Goal: Task Accomplishment & Management: Complete application form

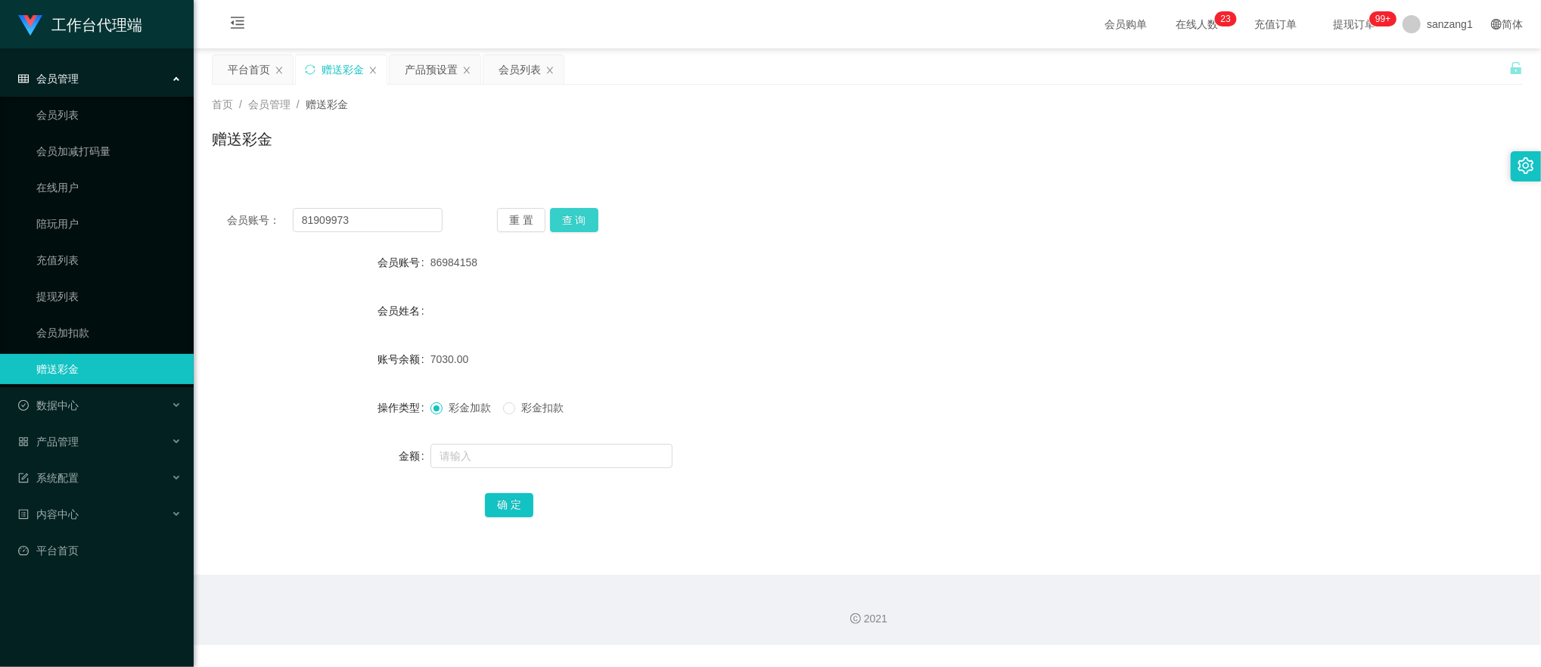
type input "81909973"
click at [576, 222] on button "查 询" at bounding box center [574, 220] width 48 height 24
click at [493, 449] on input "text" at bounding box center [551, 456] width 242 height 24
click at [525, 403] on span "彩金扣款" at bounding box center [542, 408] width 54 height 12
drag, startPoint x: 470, startPoint y: 452, endPoint x: 399, endPoint y: 446, distance: 70.5
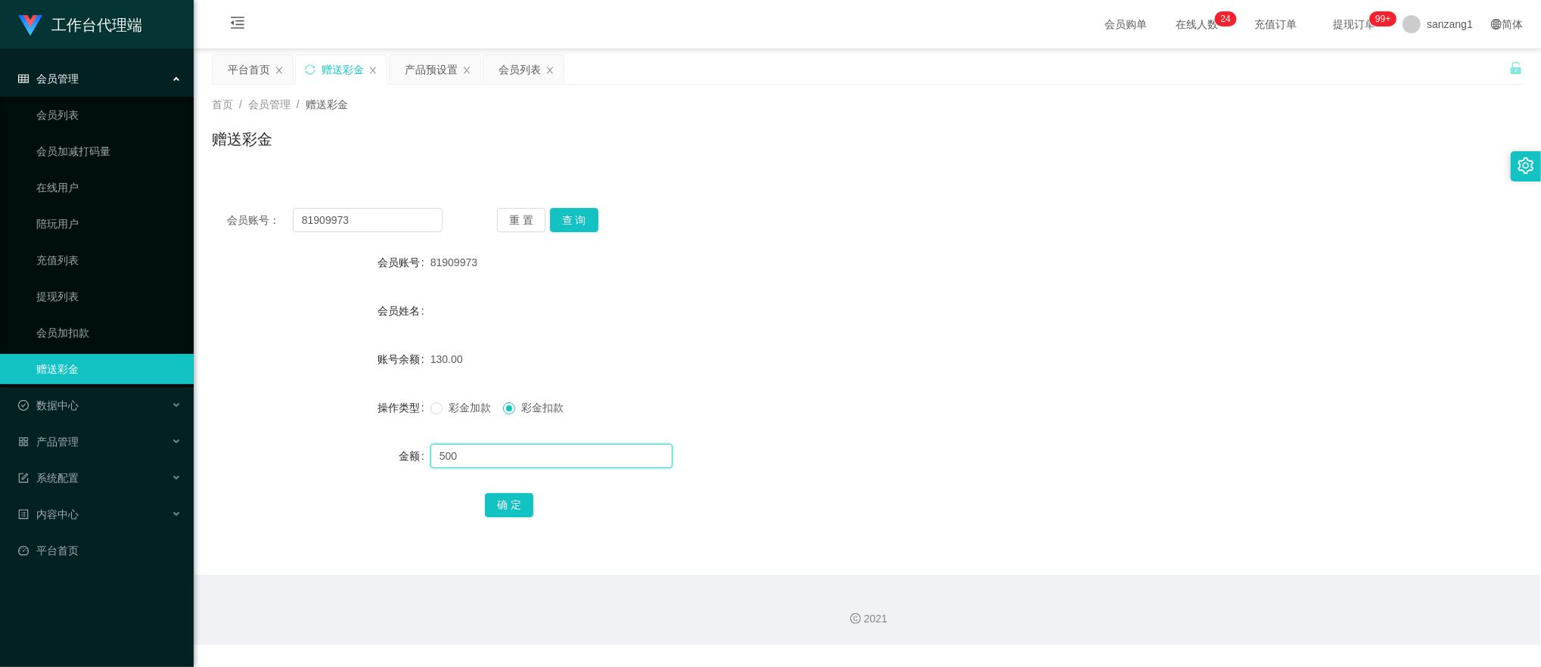
click at [399, 446] on div "金额 500" at bounding box center [867, 456] width 1311 height 30
type input "130"
click at [521, 502] on button "确 定" at bounding box center [509, 505] width 48 height 24
click at [461, 454] on input "text" at bounding box center [551, 456] width 242 height 24
type input "500"
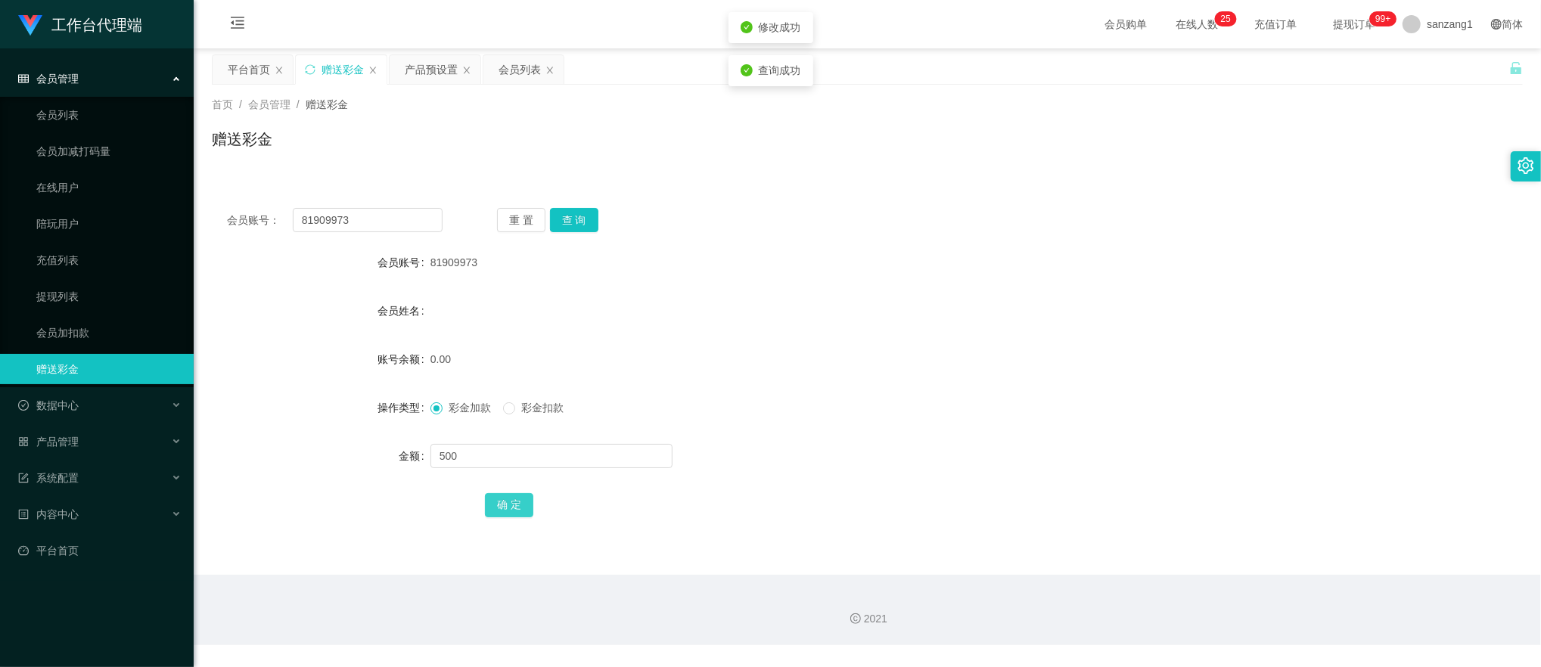
click at [498, 503] on button "确 定" at bounding box center [509, 505] width 48 height 24
drag, startPoint x: 361, startPoint y: 212, endPoint x: 237, endPoint y: 212, distance: 124.0
click at [237, 212] on div "会员账号： 81909973" at bounding box center [335, 220] width 216 height 24
paste input "Xiaolang"
type input "Xiaolang"
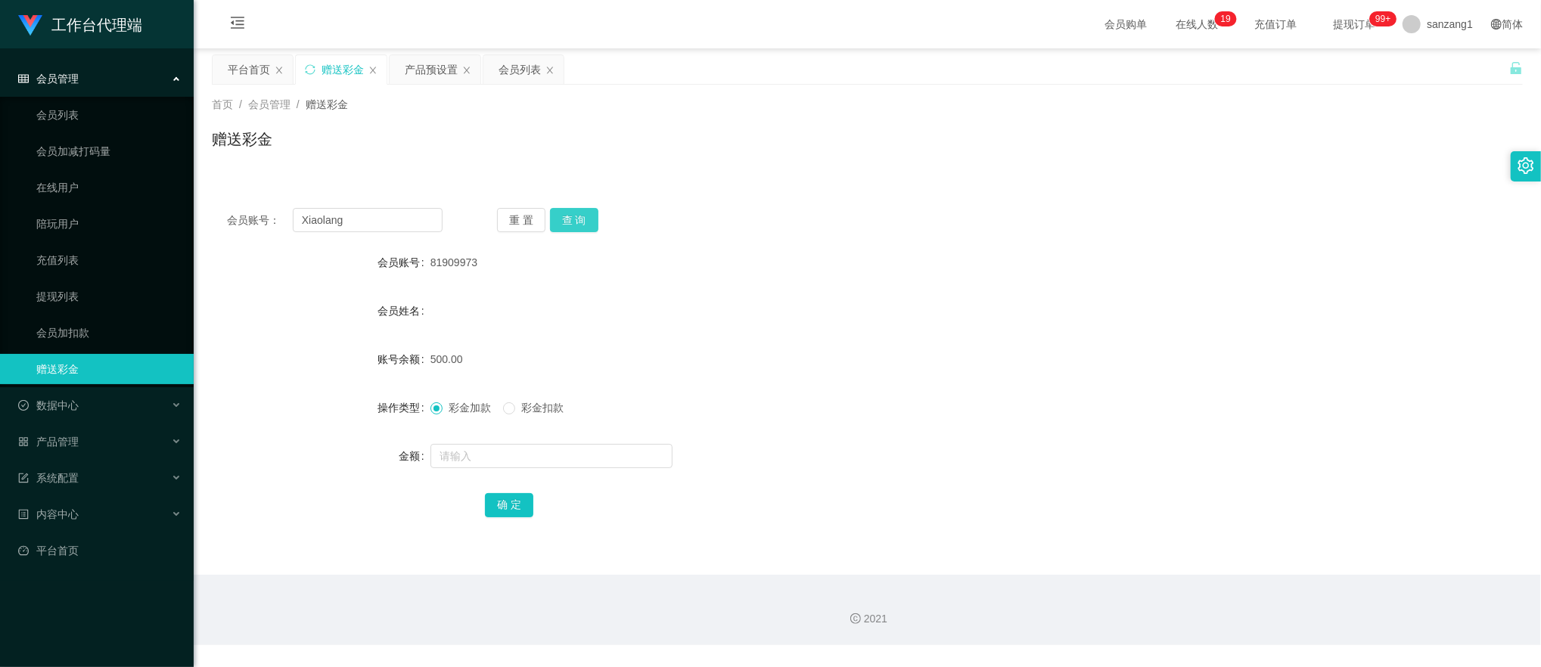
click at [570, 225] on button "查 询" at bounding box center [574, 220] width 48 height 24
click at [480, 461] on input "text" at bounding box center [551, 456] width 242 height 24
type input "130"
click at [507, 504] on button "确 定" at bounding box center [509, 505] width 48 height 24
click at [455, 413] on span "彩金加款" at bounding box center [469, 408] width 54 height 12
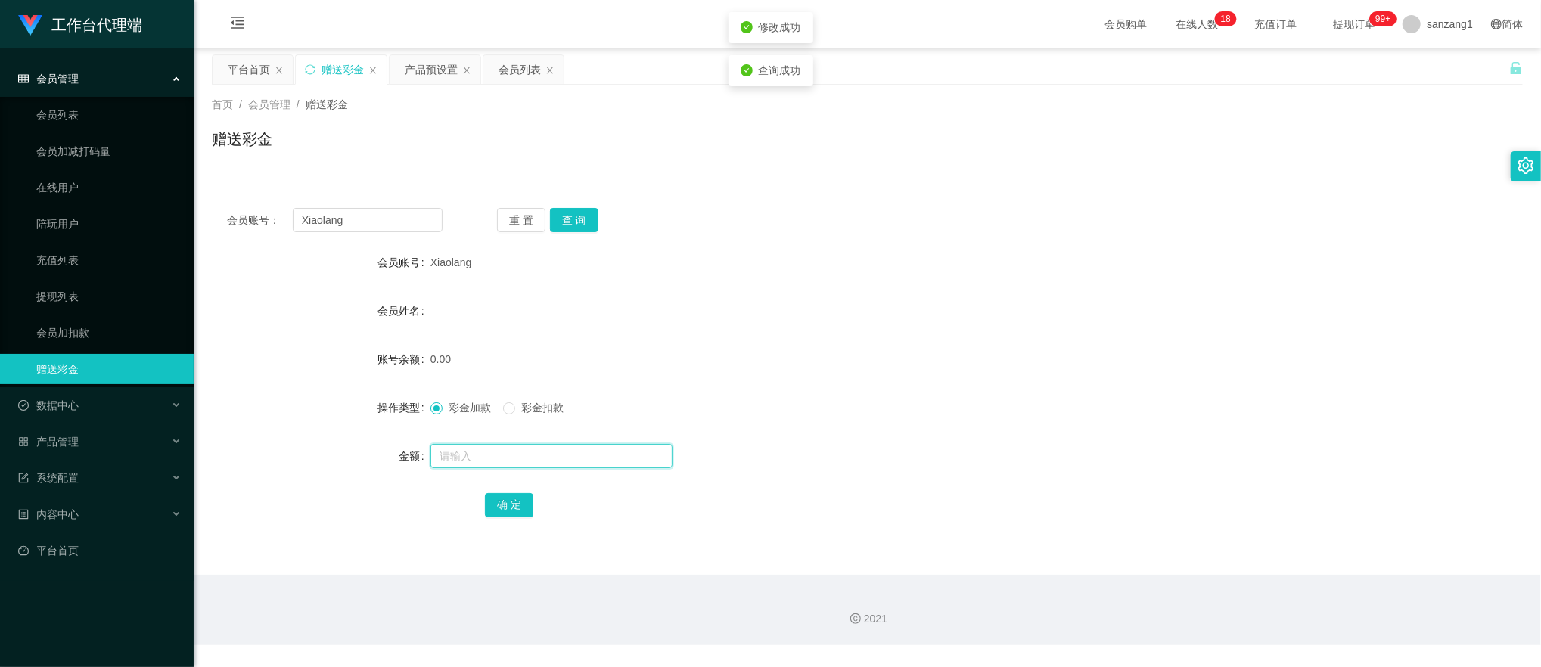
click at [454, 461] on input "text" at bounding box center [551, 456] width 242 height 24
type input "500"
click at [496, 502] on button "确 定" at bounding box center [509, 505] width 48 height 24
drag, startPoint x: 364, startPoint y: 216, endPoint x: 198, endPoint y: 191, distance: 167.5
click at [198, 191] on main "关闭左侧 关闭右侧 关闭其它 刷新页面 平台首页 赠送彩金 产品预设置 会员列表 首页 / 会员管理 / 赠送彩金 / 赠送彩金 会员账号： Xiaolang…" at bounding box center [867, 311] width 1347 height 526
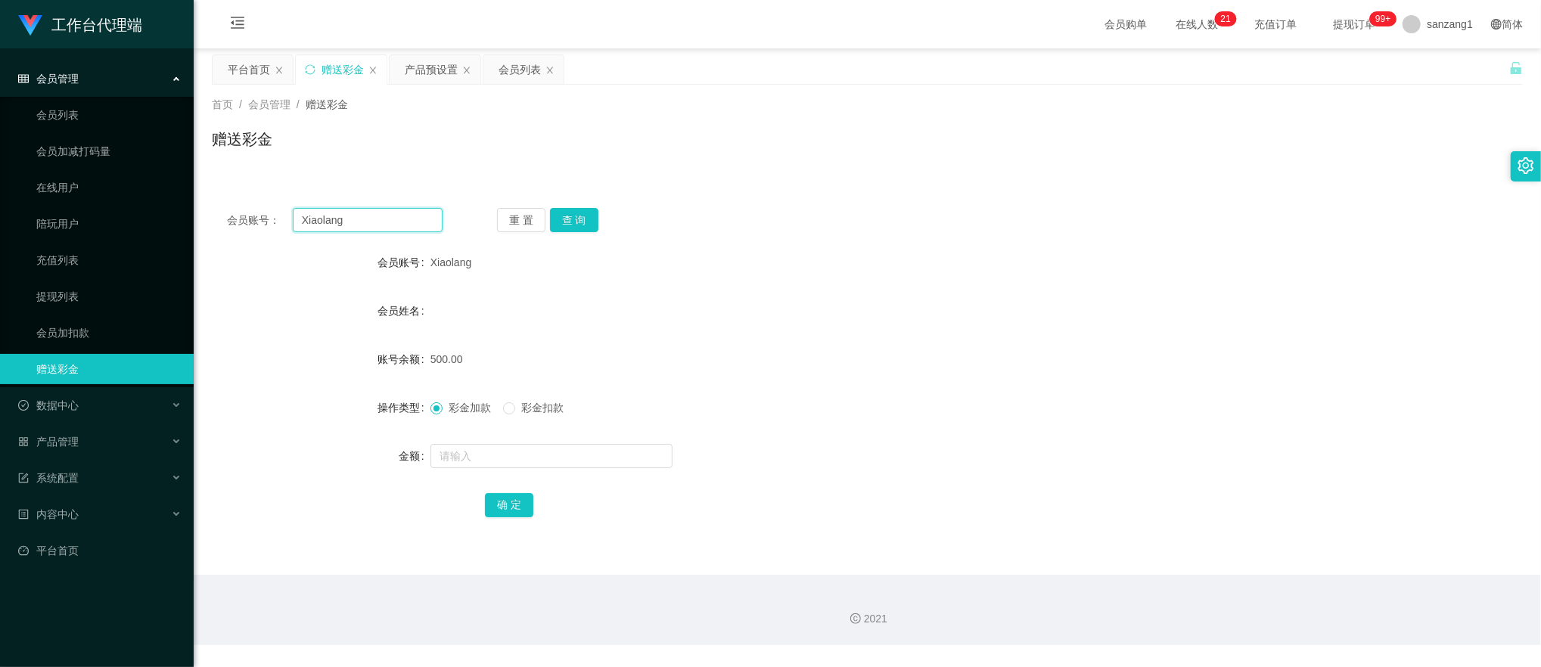
paste input "932555365"
type input "932555365"
drag, startPoint x: 570, startPoint y: 219, endPoint x: 546, endPoint y: 321, distance: 104.0
click at [570, 219] on button "查 询" at bounding box center [574, 220] width 48 height 24
click at [467, 455] on input "text" at bounding box center [551, 456] width 242 height 24
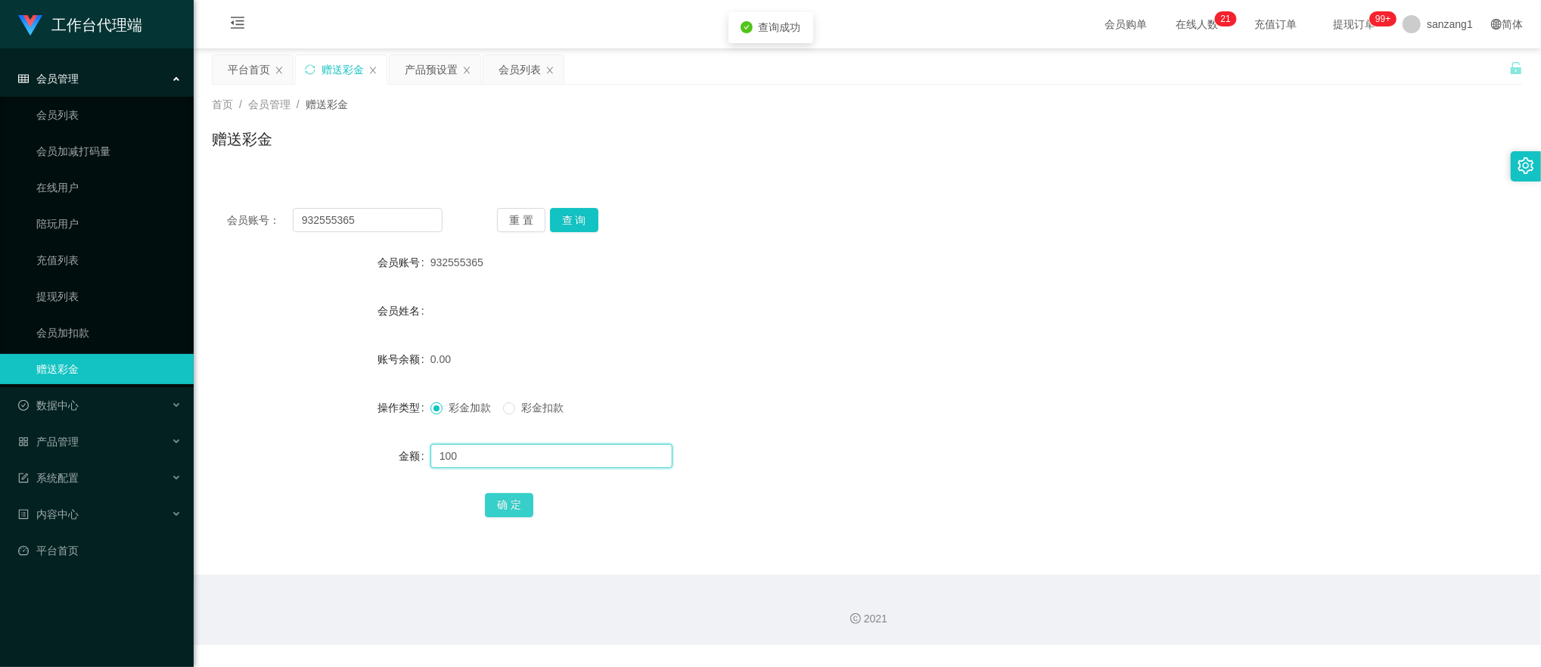
type input "100"
click at [499, 502] on button "确 定" at bounding box center [509, 505] width 48 height 24
drag, startPoint x: 370, startPoint y: 225, endPoint x: 180, endPoint y: 194, distance: 192.5
click at [180, 194] on section "工作台代理端 会员管理 会员列表 会员加减打码量 在线用户 陪玩用户 充值列表 提现列表 会员加扣款 赠送彩金 数据中心 产品管理 注单管理 产品列表 产品预…" at bounding box center [770, 322] width 1541 height 645
paste input "81851351"
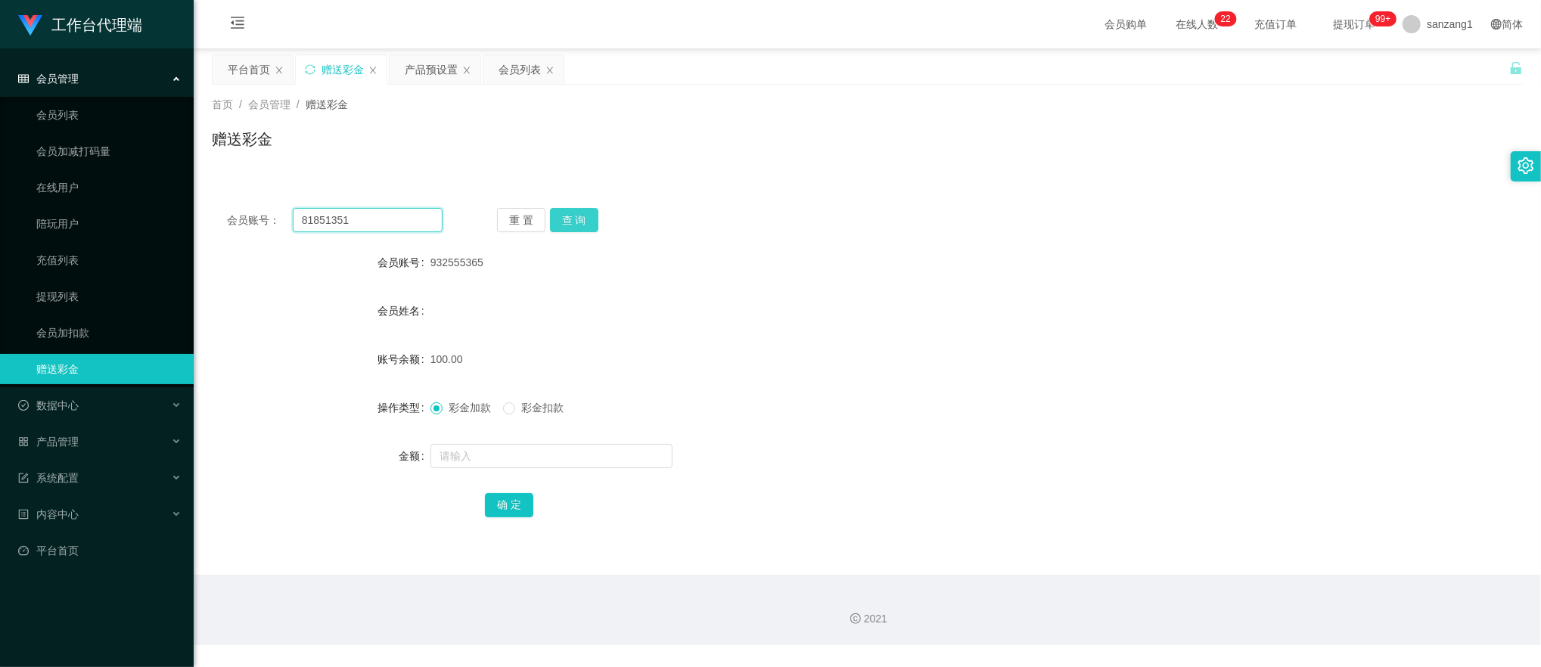
type input "81851351"
click at [575, 219] on button "查 询" at bounding box center [574, 220] width 48 height 24
click at [455, 467] on input "text" at bounding box center [551, 456] width 242 height 24
type input "100"
click at [506, 502] on button "确 定" at bounding box center [509, 505] width 48 height 24
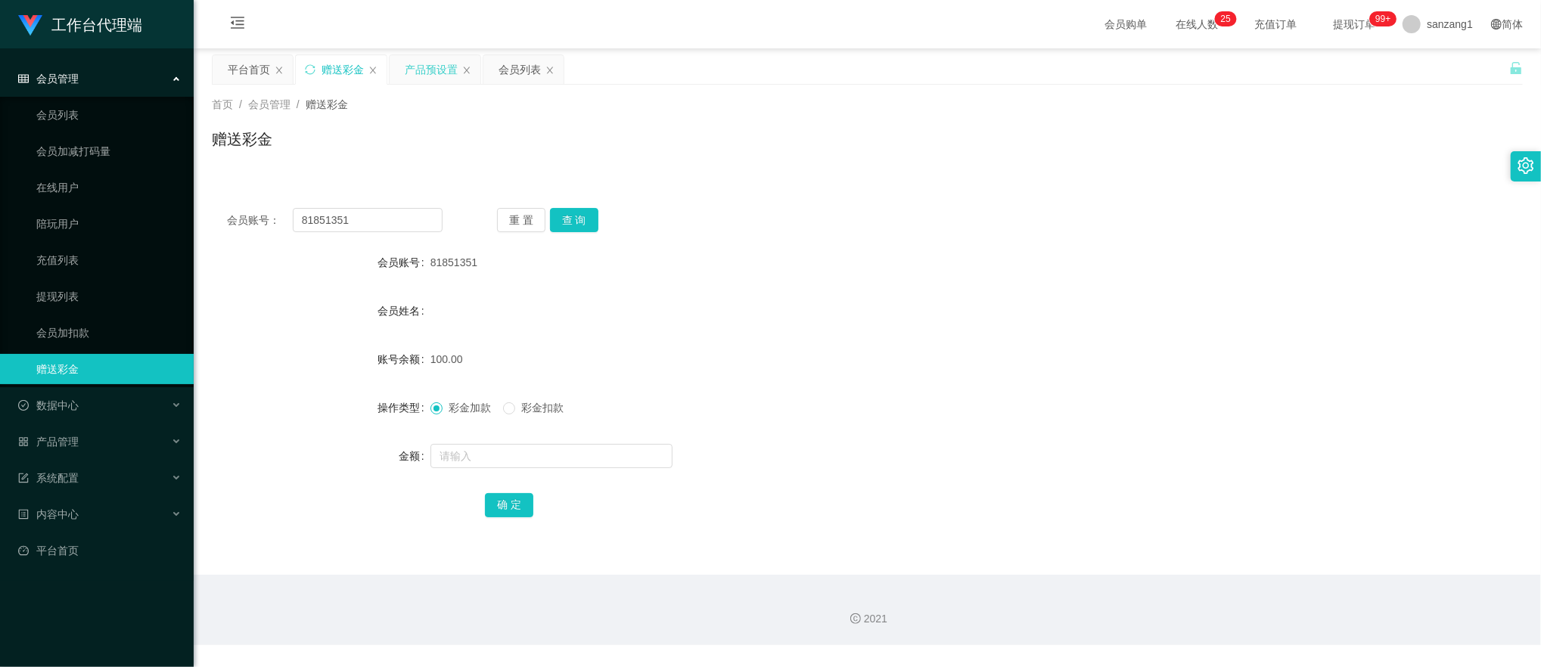
click at [439, 67] on div "产品预设置" at bounding box center [431, 69] width 53 height 29
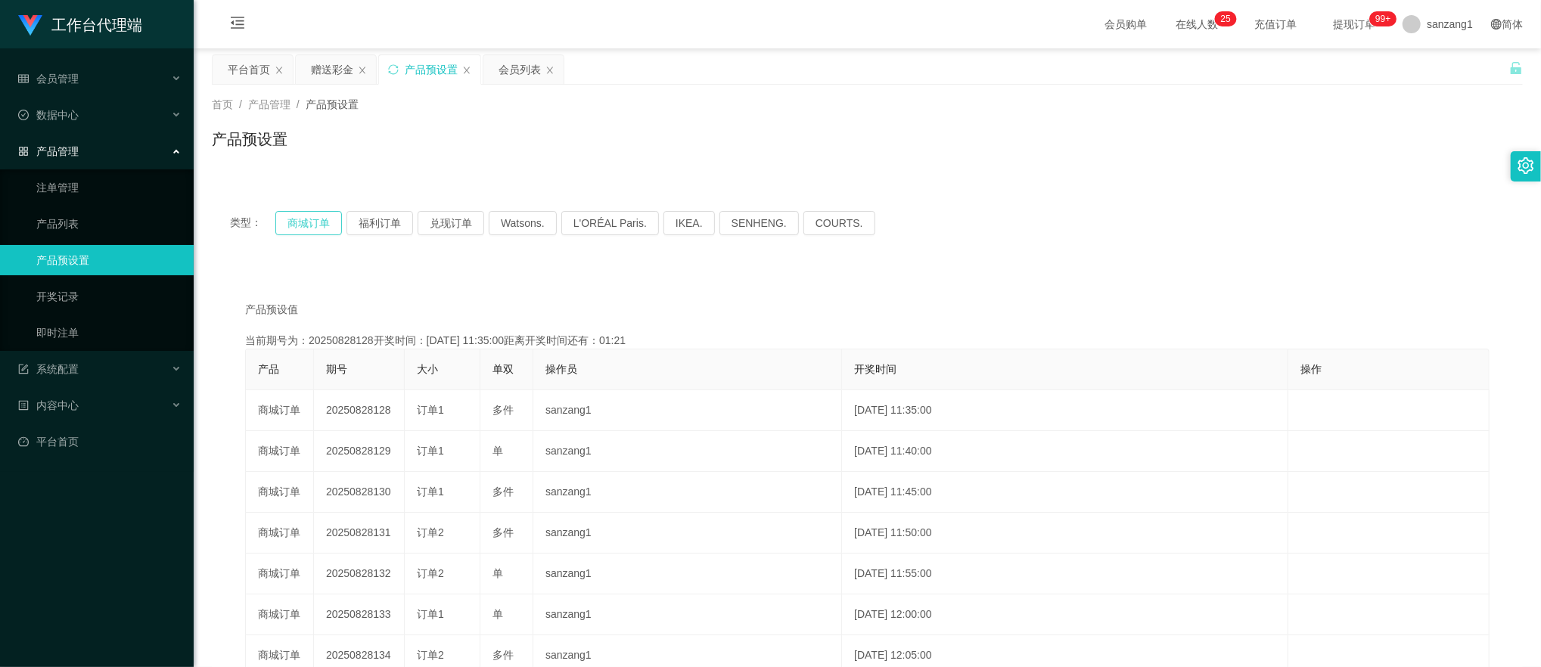
click at [312, 219] on button "商城订单" at bounding box center [308, 223] width 67 height 24
click at [337, 61] on div "赠送彩金" at bounding box center [332, 69] width 42 height 29
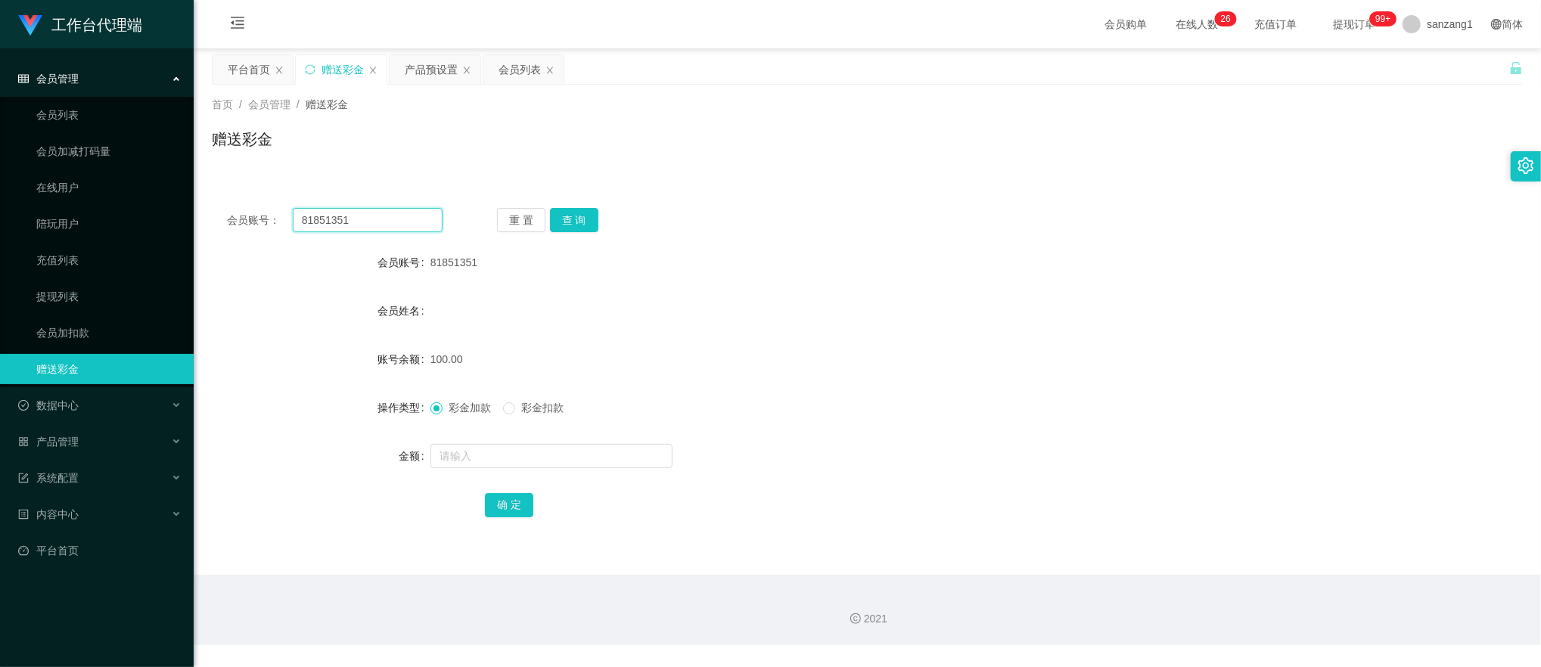
drag, startPoint x: 368, startPoint y: 227, endPoint x: 255, endPoint y: 185, distance: 120.4
click at [194, 191] on main "关闭左侧 关闭右侧 关闭其它 刷新页面 平台首页 赠送彩金 产品预设置 会员列表 首页 / 会员管理 / 赠送彩金 / 赠送彩金 会员账号： 81851351…" at bounding box center [867, 311] width 1347 height 526
paste input "062380"
type input "062380"
click at [590, 227] on button "查 询" at bounding box center [574, 220] width 48 height 24
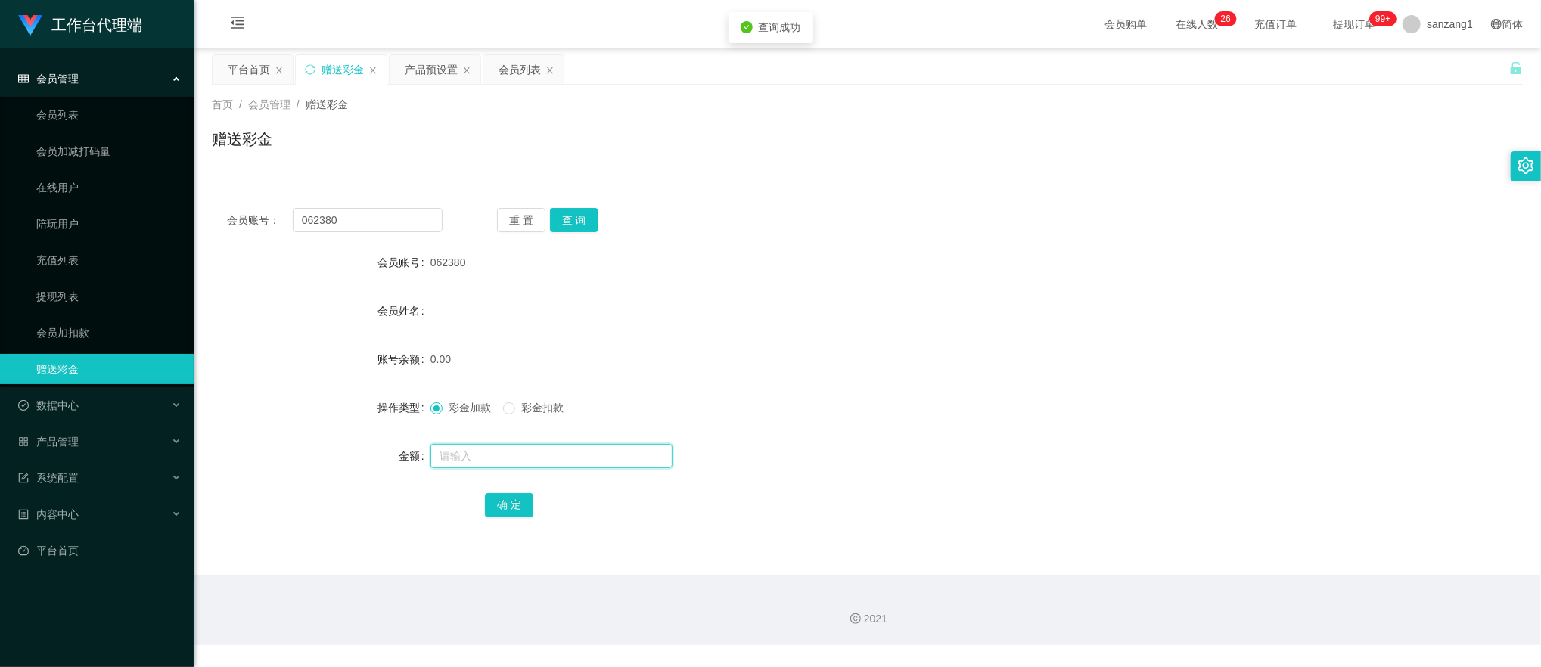
click at [460, 452] on input "text" at bounding box center [551, 456] width 242 height 24
type input "100"
click at [505, 502] on button "确 定" at bounding box center [509, 505] width 48 height 24
drag, startPoint x: 370, startPoint y: 212, endPoint x: 351, endPoint y: 215, distance: 19.2
click at [241, 210] on div "会员账号： 062380" at bounding box center [335, 220] width 216 height 24
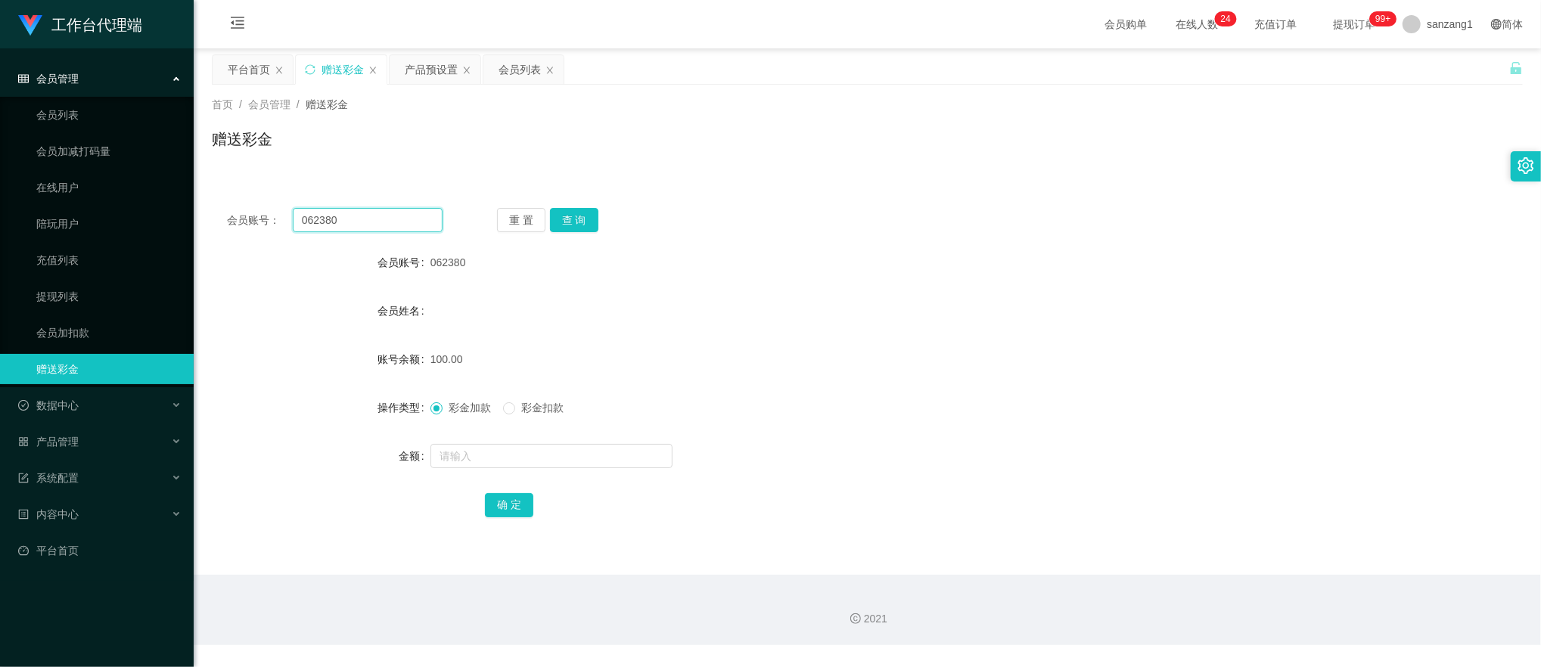
paste input "Kurunu"
type input "Kurunu"
click at [584, 222] on button "查 询" at bounding box center [574, 220] width 48 height 24
click at [478, 470] on div at bounding box center [812, 456] width 765 height 30
click at [488, 452] on input "text" at bounding box center [551, 456] width 242 height 24
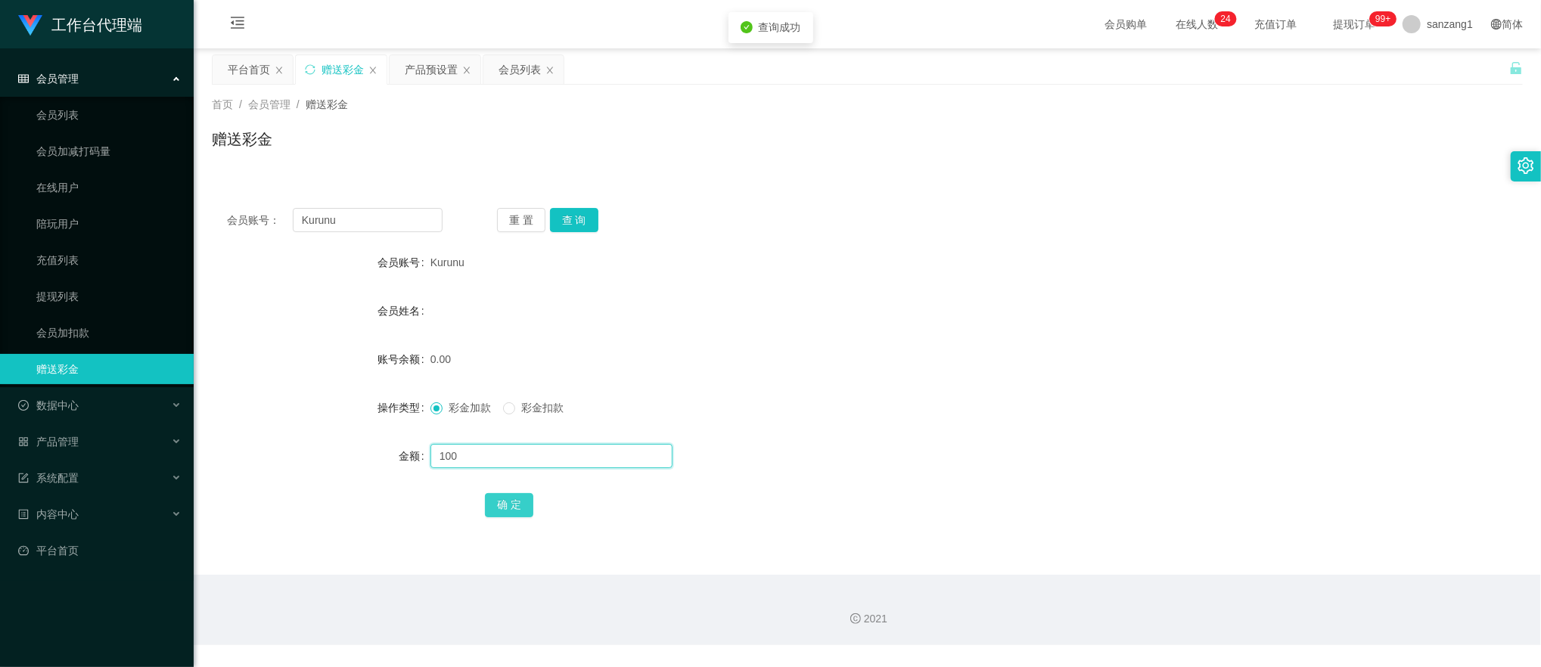
type input "100"
click at [497, 502] on button "确 定" at bounding box center [509, 505] width 48 height 24
click at [642, 250] on div "Kurunu" at bounding box center [812, 262] width 765 height 30
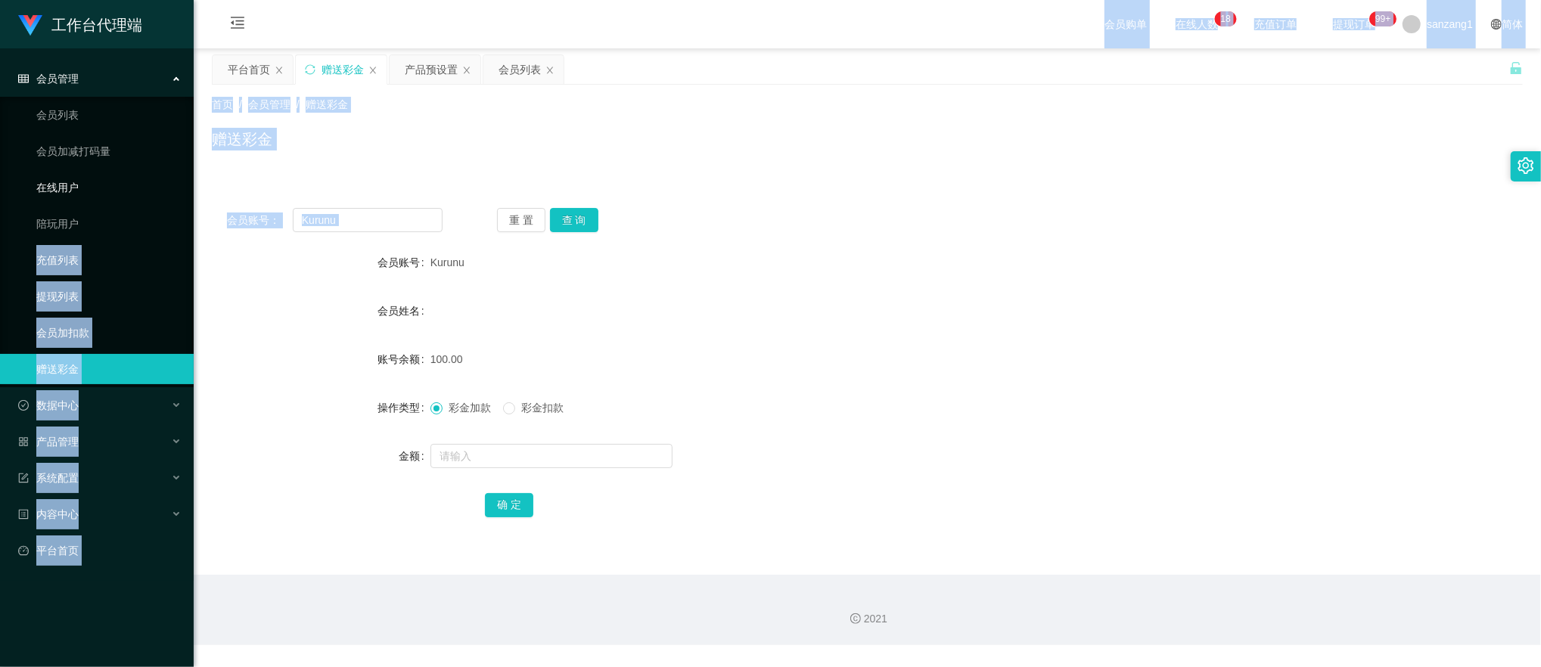
drag, startPoint x: 372, startPoint y: 236, endPoint x: 173, endPoint y: 192, distance: 203.7
click at [171, 194] on section "工作台代理端 会员管理 会员列表 会员加减打码量 在线用户 陪玩用户 充值列表 提现列表 会员加扣款 赠送彩金 数据中心 产品管理 注单管理 产品列表 产品预…" at bounding box center [770, 322] width 1541 height 645
drag, startPoint x: 173, startPoint y: 192, endPoint x: 372, endPoint y: 231, distance: 202.6
click at [421, 228] on input "Kurunu" at bounding box center [368, 220] width 151 height 24
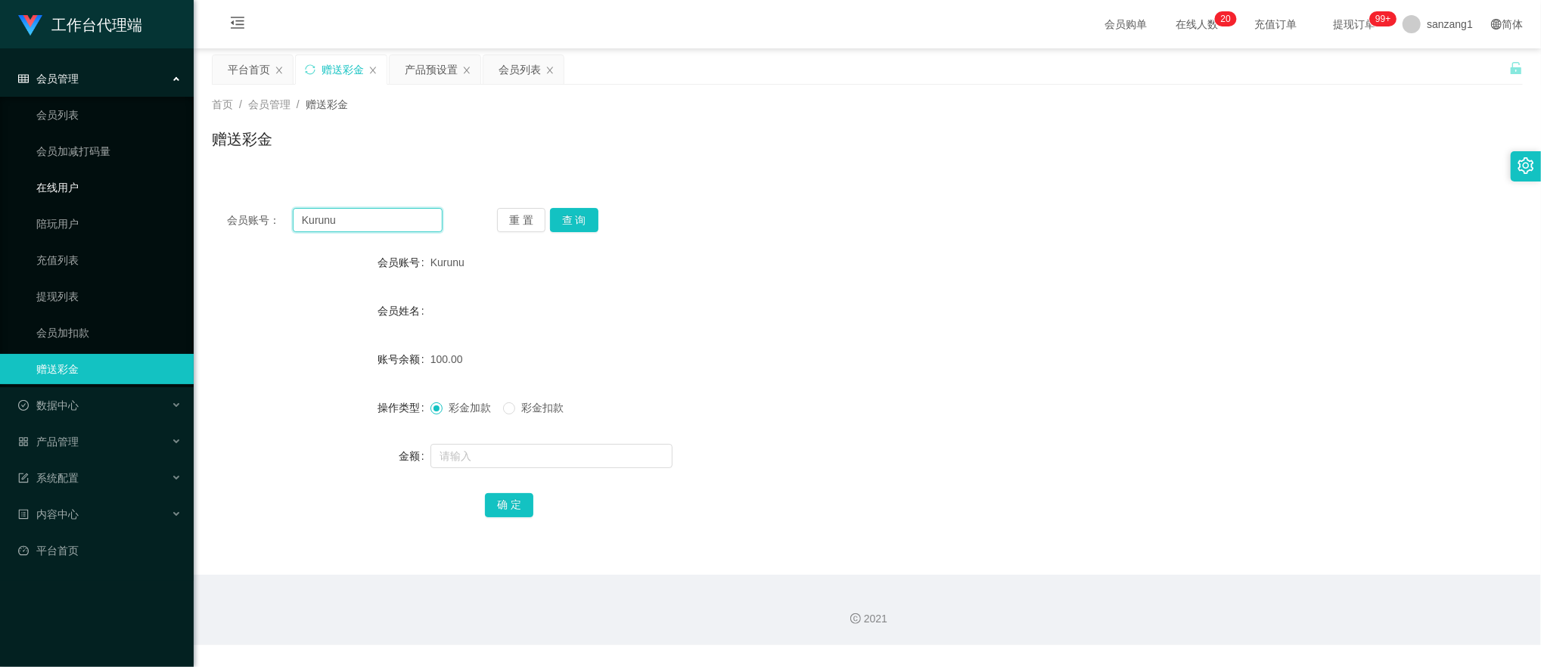
drag, startPoint x: 372, startPoint y: 231, endPoint x: 216, endPoint y: 194, distance: 160.9
click at [180, 192] on section "工作台代理端 会员管理 会员列表 会员加减打码量 在线用户 陪玩用户 充值列表 提现列表 会员加扣款 赠送彩金 数据中心 产品管理 注单管理 产品列表 产品预…" at bounding box center [770, 322] width 1541 height 645
paste input "81851351"
type input "81851351"
click at [550, 219] on button "查 询" at bounding box center [574, 220] width 48 height 24
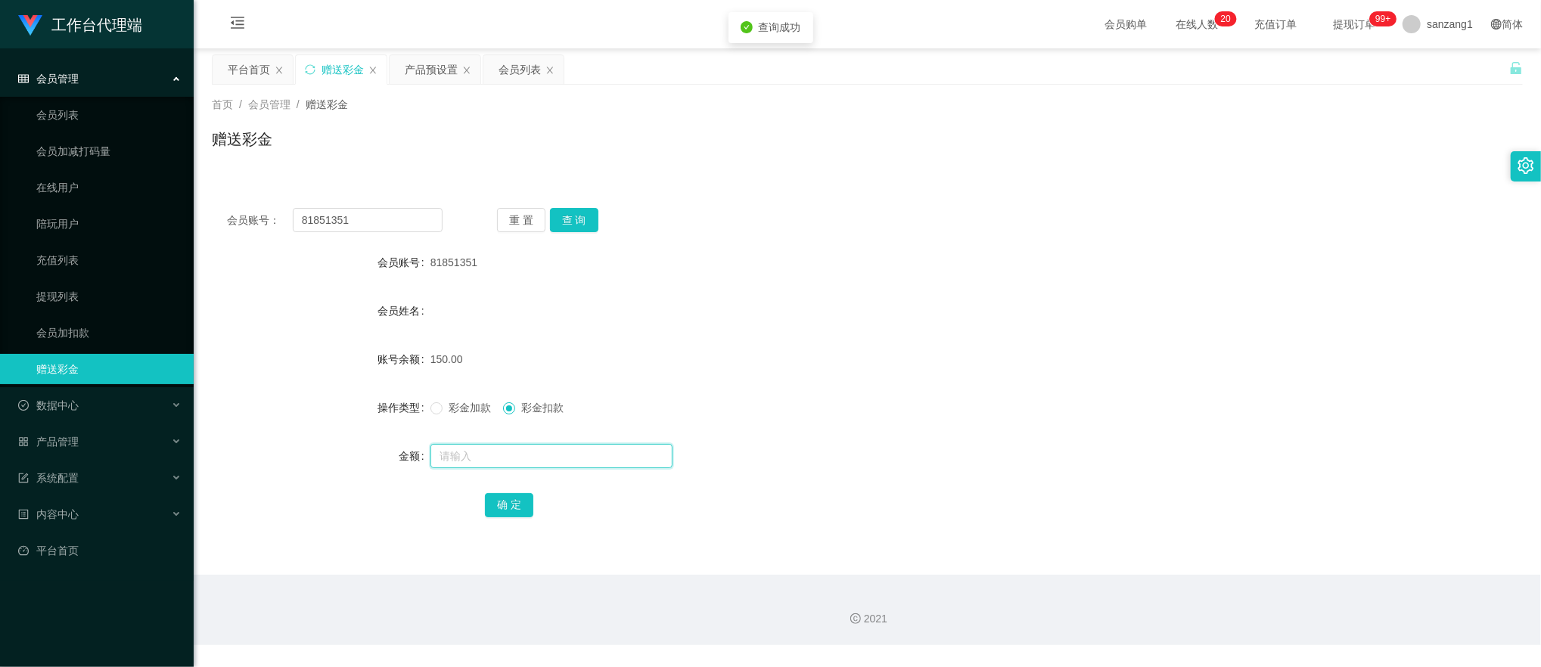
click at [491, 452] on input "text" at bounding box center [551, 456] width 242 height 24
type input "150"
click at [497, 507] on button "确 定" at bounding box center [509, 505] width 48 height 24
click at [427, 64] on div "产品预设置" at bounding box center [431, 69] width 53 height 29
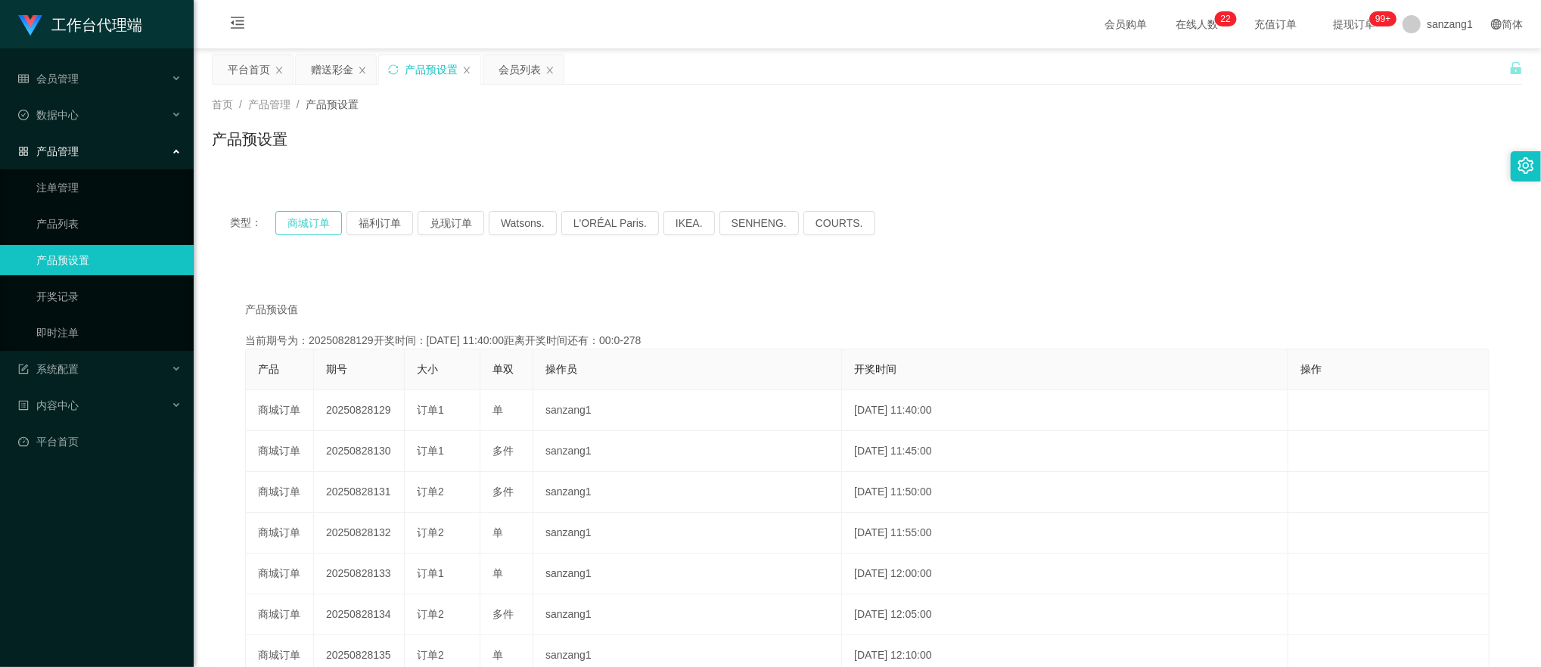
click at [331, 222] on button "商城订单" at bounding box center [308, 223] width 67 height 24
click at [319, 224] on button "商城订单" at bounding box center [308, 223] width 67 height 24
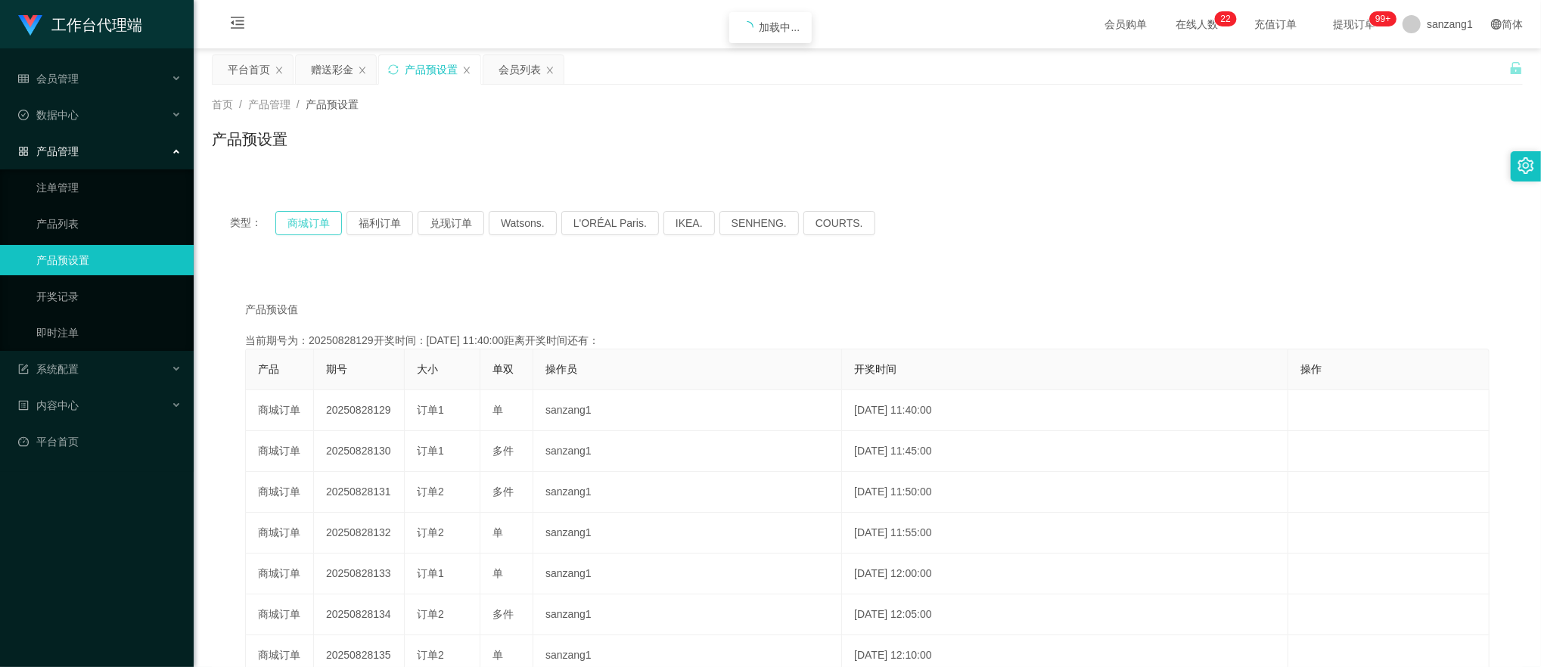
click at [319, 224] on button "商城订单" at bounding box center [308, 223] width 67 height 24
click at [331, 65] on div "赠送彩金" at bounding box center [332, 69] width 42 height 29
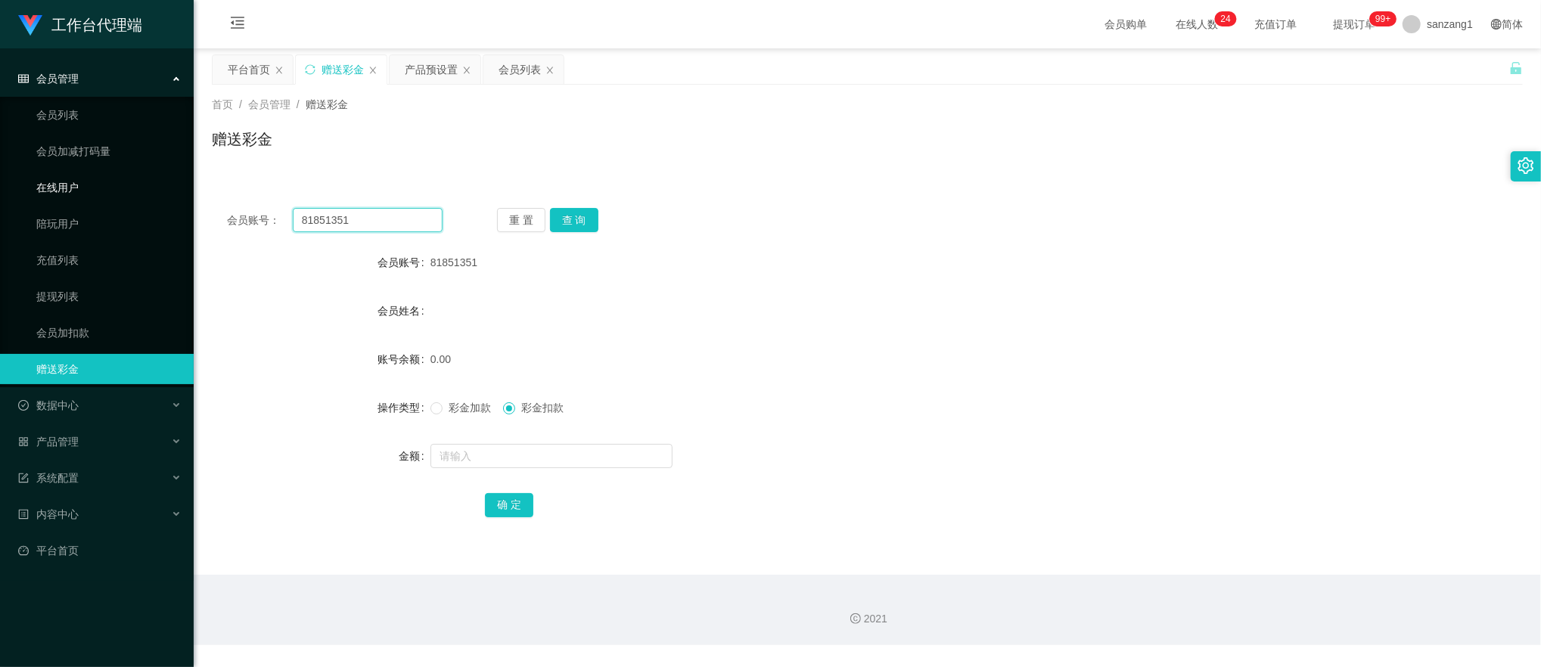
drag, startPoint x: 374, startPoint y: 213, endPoint x: 147, endPoint y: 185, distance: 228.5
click at [146, 186] on section "工作台代理端 会员管理 会员列表 会员加减打码量 在线用户 陪玩用户 充值列表 提现列表 会员加扣款 赠送彩金 数据中心 产品管理 注单管理 产品列表 产品预…" at bounding box center [770, 322] width 1541 height 645
paste input "932555365"
click at [575, 212] on button "查 询" at bounding box center [574, 220] width 48 height 24
click at [575, 215] on button "查 询" at bounding box center [574, 220] width 48 height 24
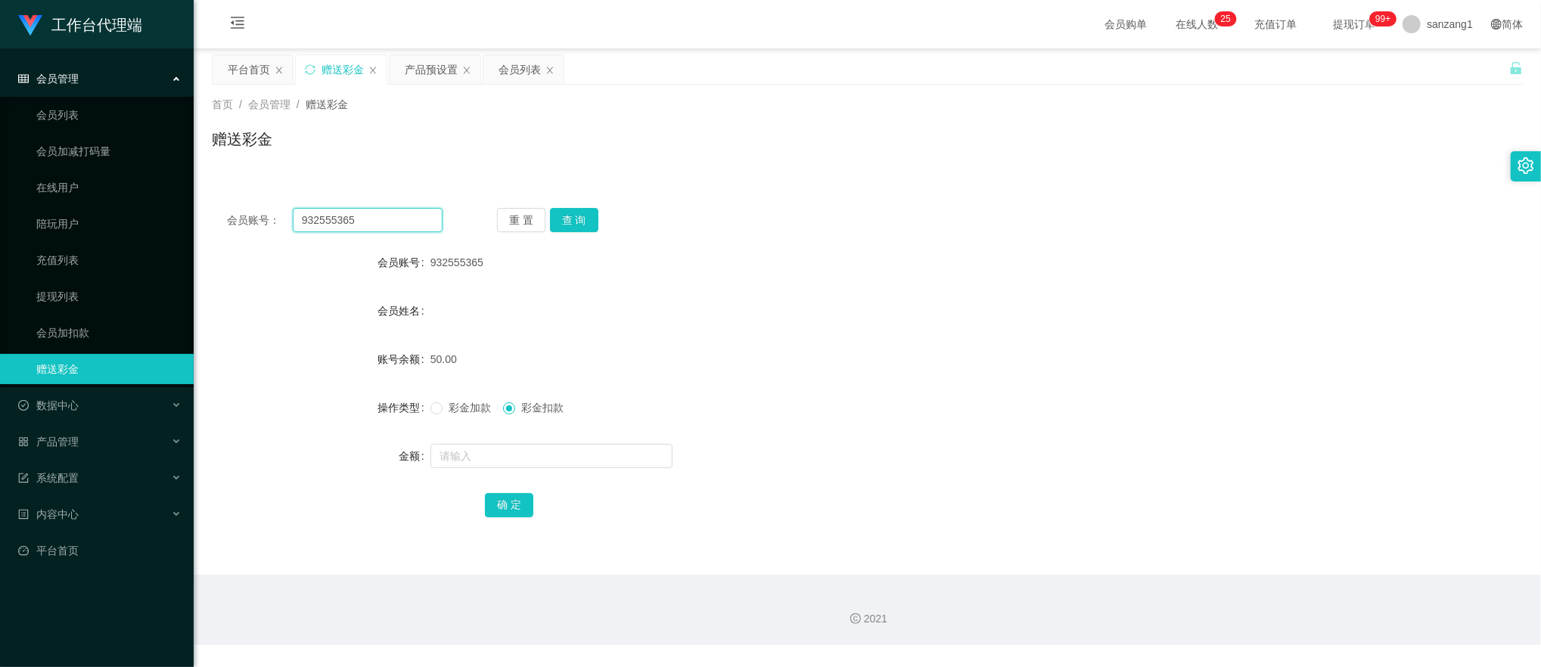
drag, startPoint x: 382, startPoint y: 221, endPoint x: 278, endPoint y: 225, distance: 103.7
click at [237, 228] on div "会员账号： 932555365" at bounding box center [335, 220] width 216 height 24
paste input "062380"
type input "062380"
click at [567, 222] on button "查 询" at bounding box center [574, 220] width 48 height 24
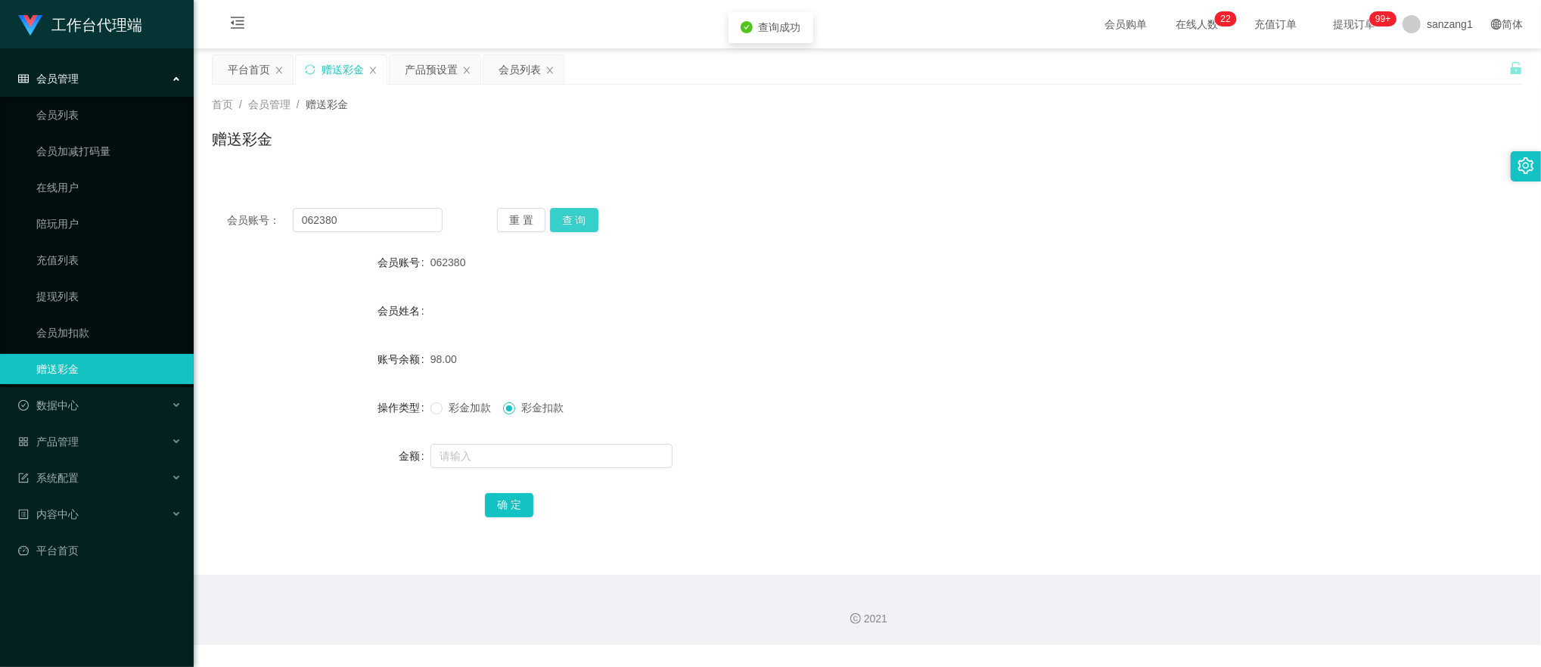
click at [567, 222] on button "查 询" at bounding box center [574, 220] width 48 height 24
click at [567, 222] on div "重 置 查 询" at bounding box center [605, 220] width 216 height 24
click at [567, 222] on button "查 询" at bounding box center [574, 220] width 48 height 24
click at [567, 215] on button "查 询" at bounding box center [574, 220] width 48 height 24
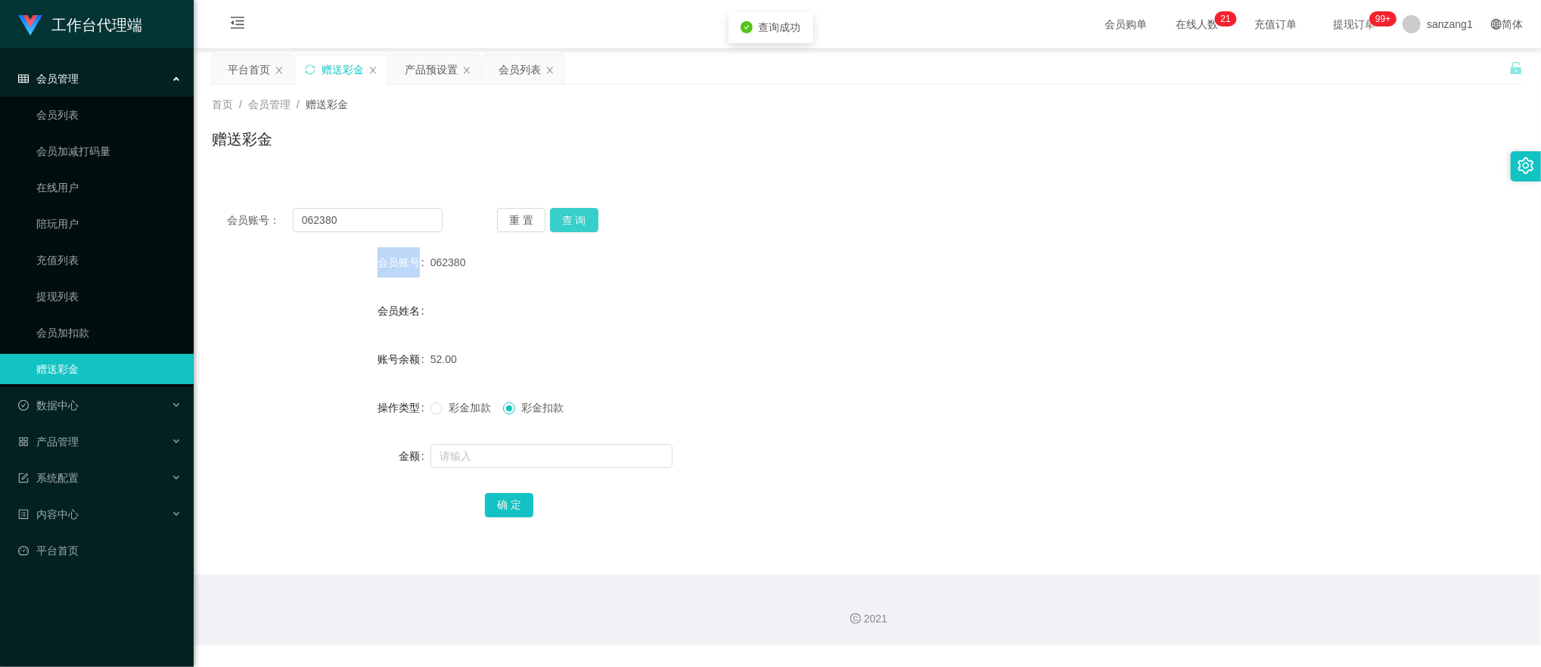
click at [567, 215] on button "查 询" at bounding box center [574, 220] width 48 height 24
click at [443, 452] on input "text" at bounding box center [551, 456] width 242 height 24
click at [439, 414] on span at bounding box center [436, 408] width 12 height 12
click at [443, 461] on input "text" at bounding box center [551, 456] width 242 height 24
type input "98"
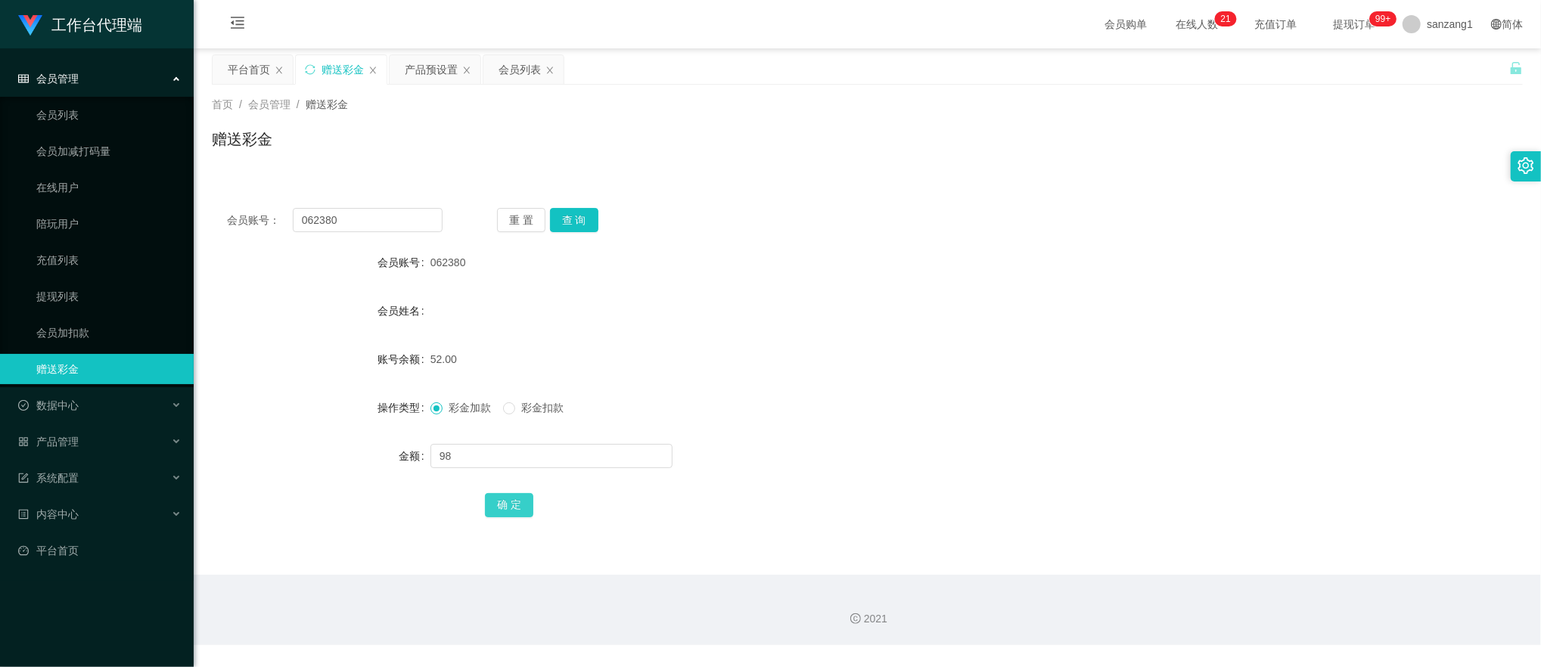
click at [495, 505] on button "确 定" at bounding box center [509, 505] width 48 height 24
